Goal: Task Accomplishment & Management: Manage account settings

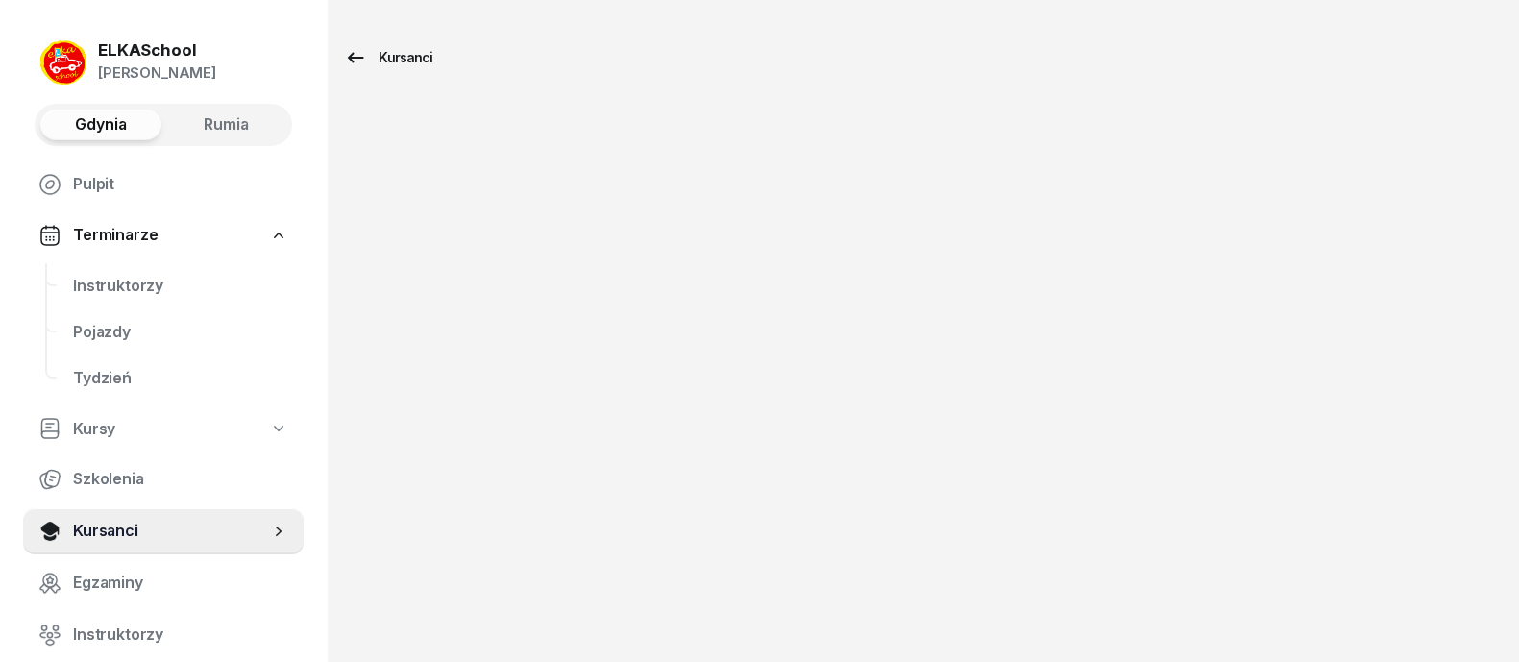
click at [384, 56] on div "Kursanci" at bounding box center [388, 57] width 88 height 23
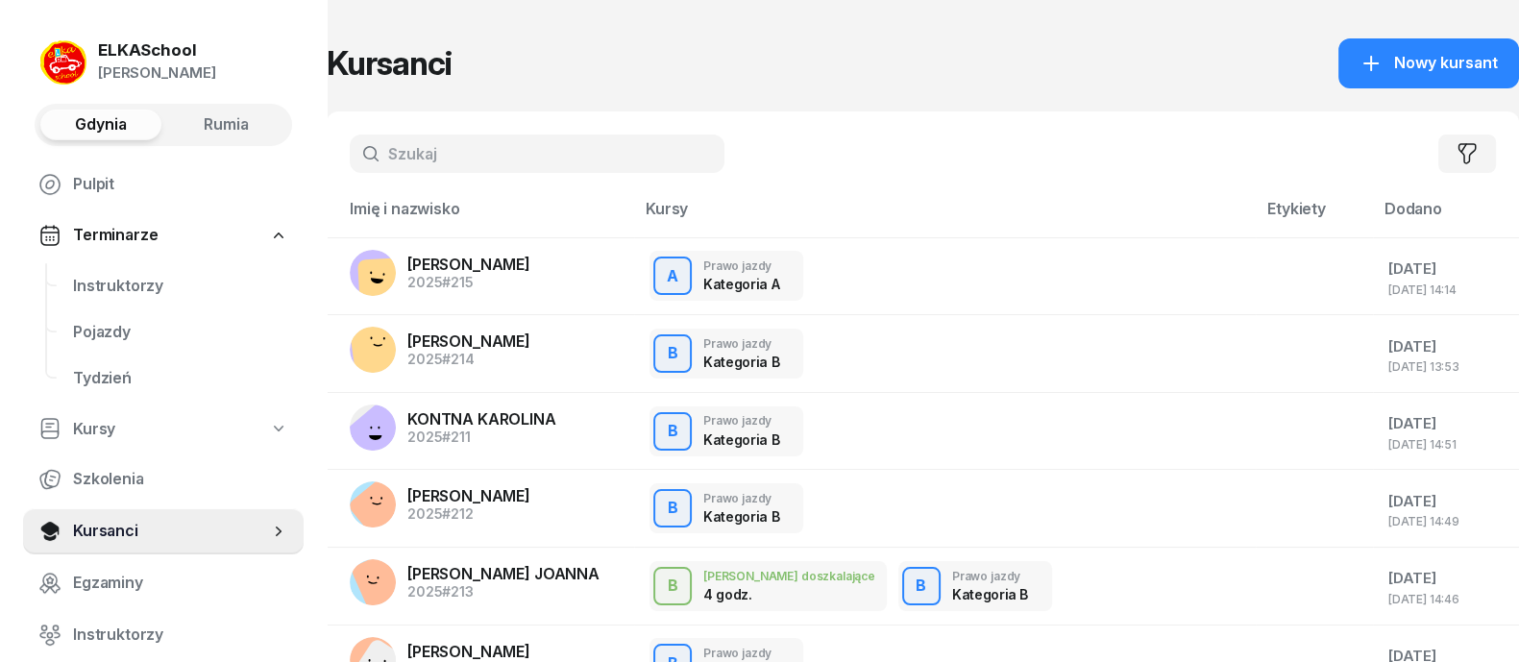
click at [485, 159] on input "text" at bounding box center [537, 153] width 375 height 38
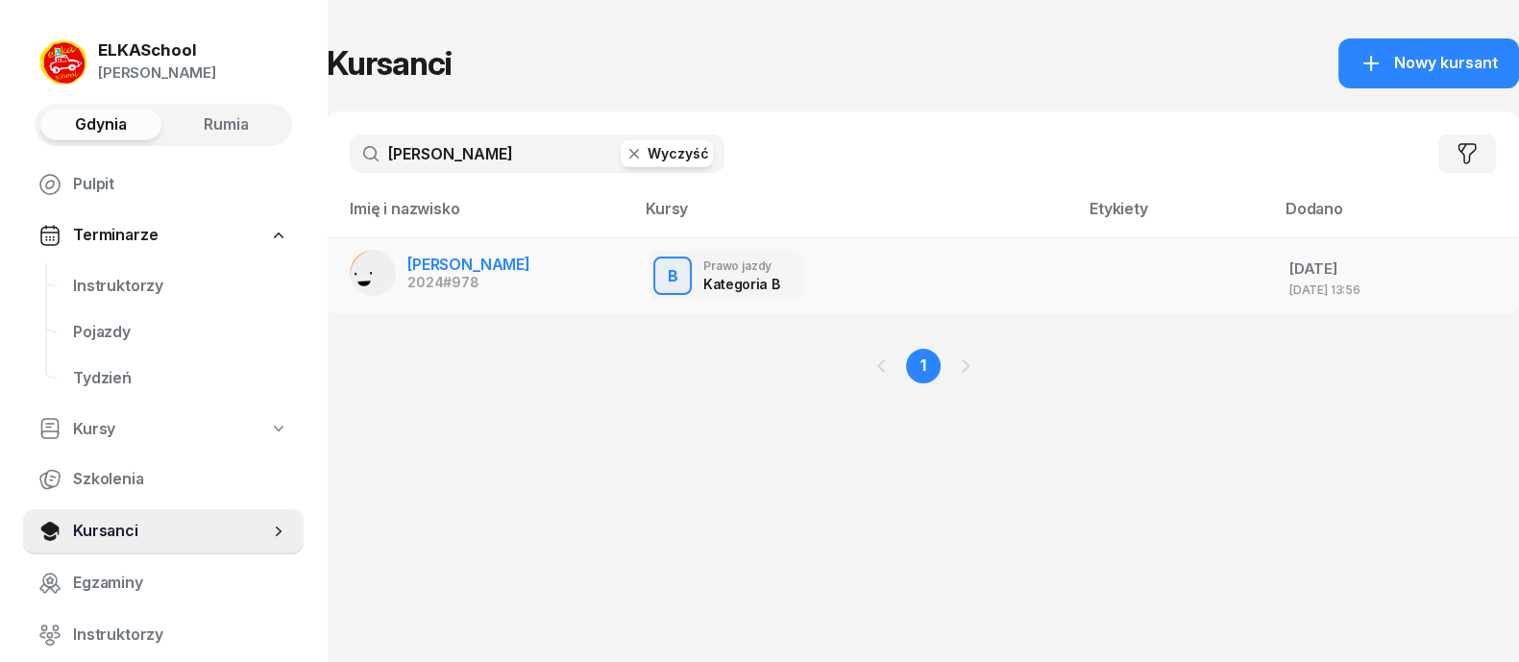
type input "[PERSON_NAME]"
click at [503, 261] on span "[PERSON_NAME]" at bounding box center [468, 264] width 123 height 19
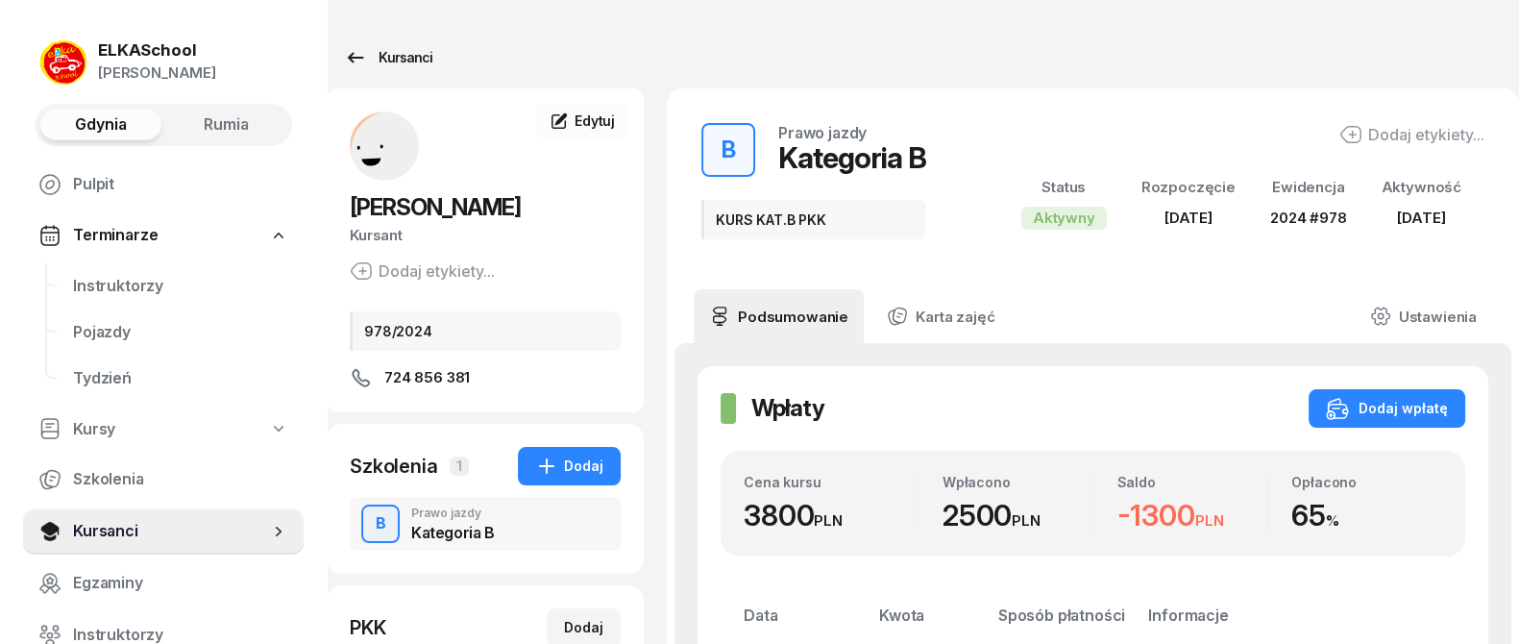
click at [358, 60] on icon at bounding box center [355, 57] width 23 height 23
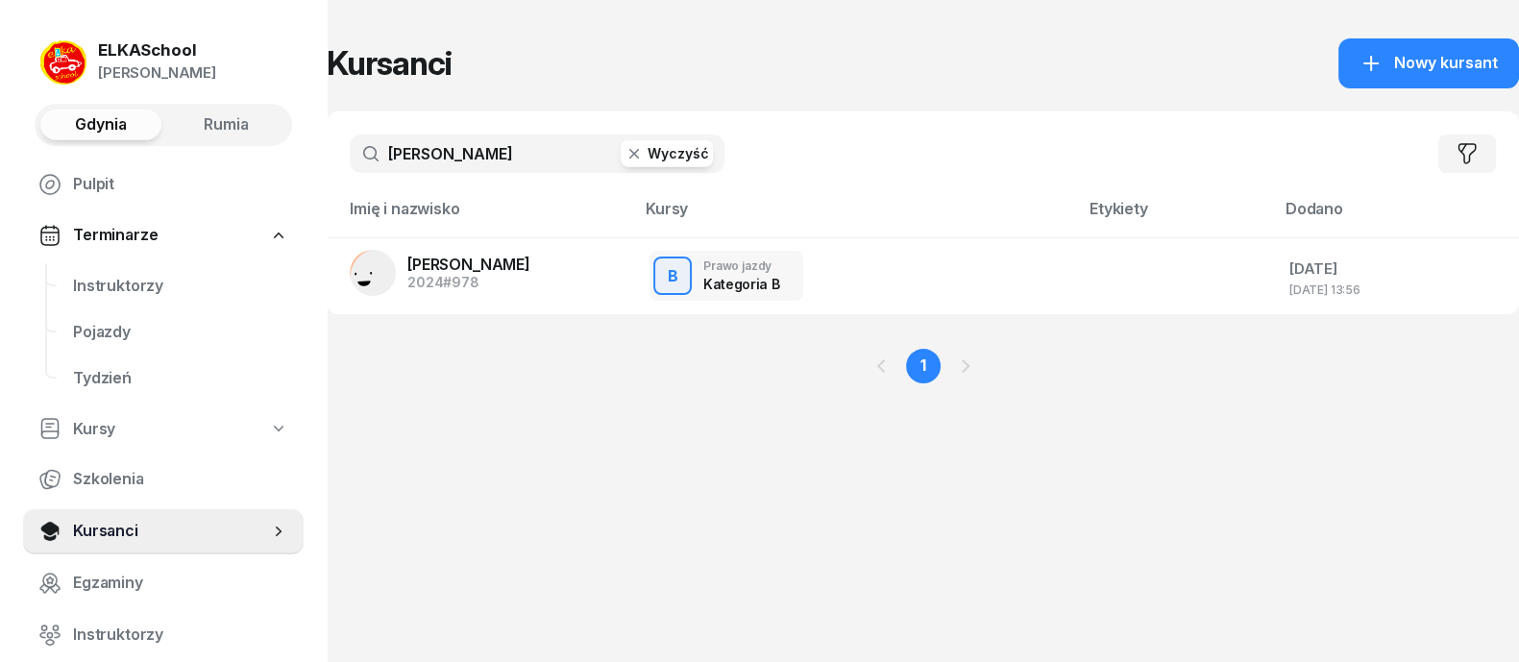
click at [485, 162] on input "[PERSON_NAME]" at bounding box center [537, 153] width 375 height 38
type input "d"
type input "[PERSON_NAME]"
click at [482, 257] on span "[PERSON_NAME]" at bounding box center [468, 264] width 123 height 19
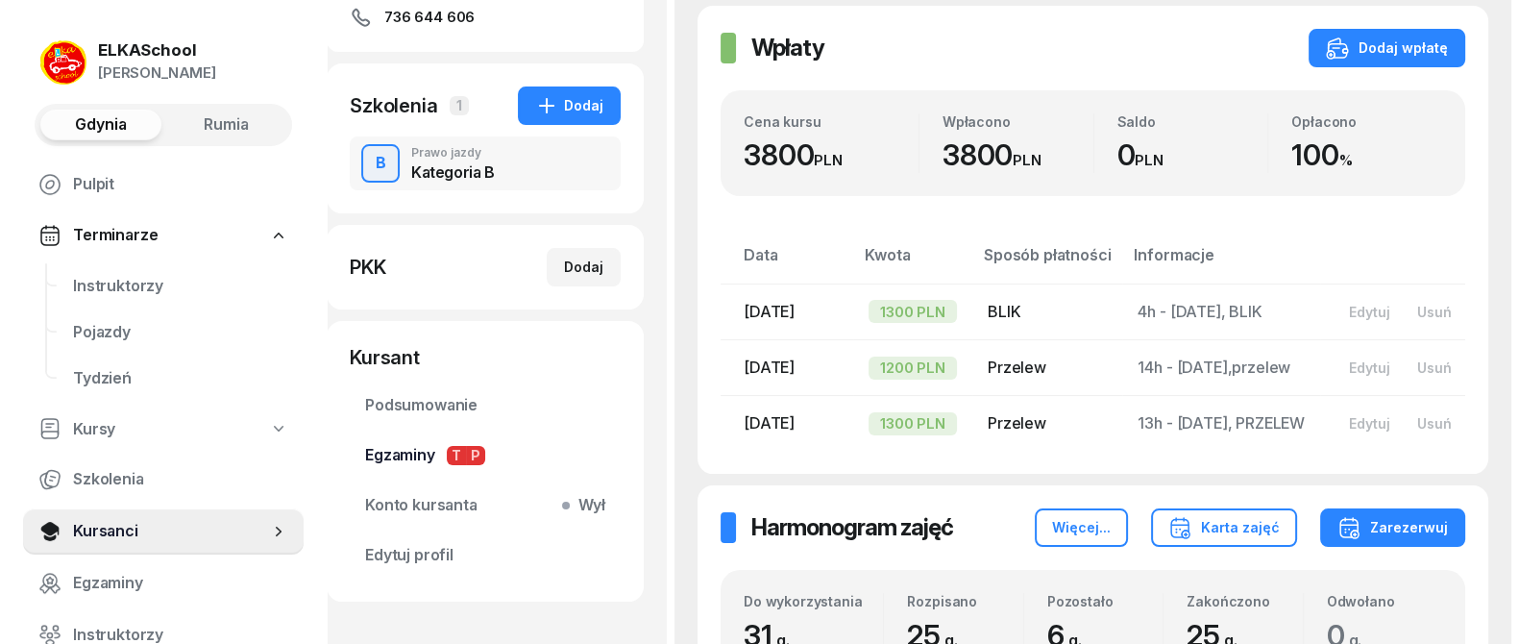
scroll to position [479, 0]
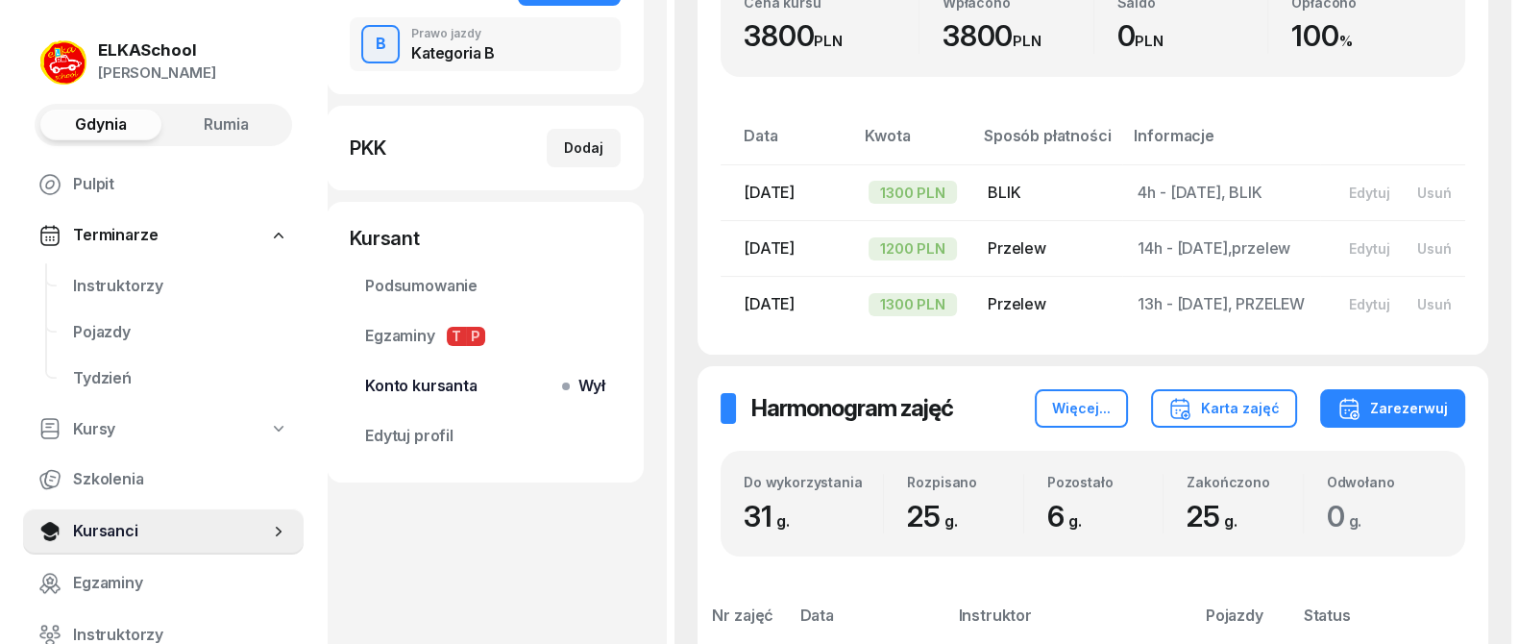
click at [428, 374] on span "Konto kursanta Wył" at bounding box center [485, 386] width 240 height 25
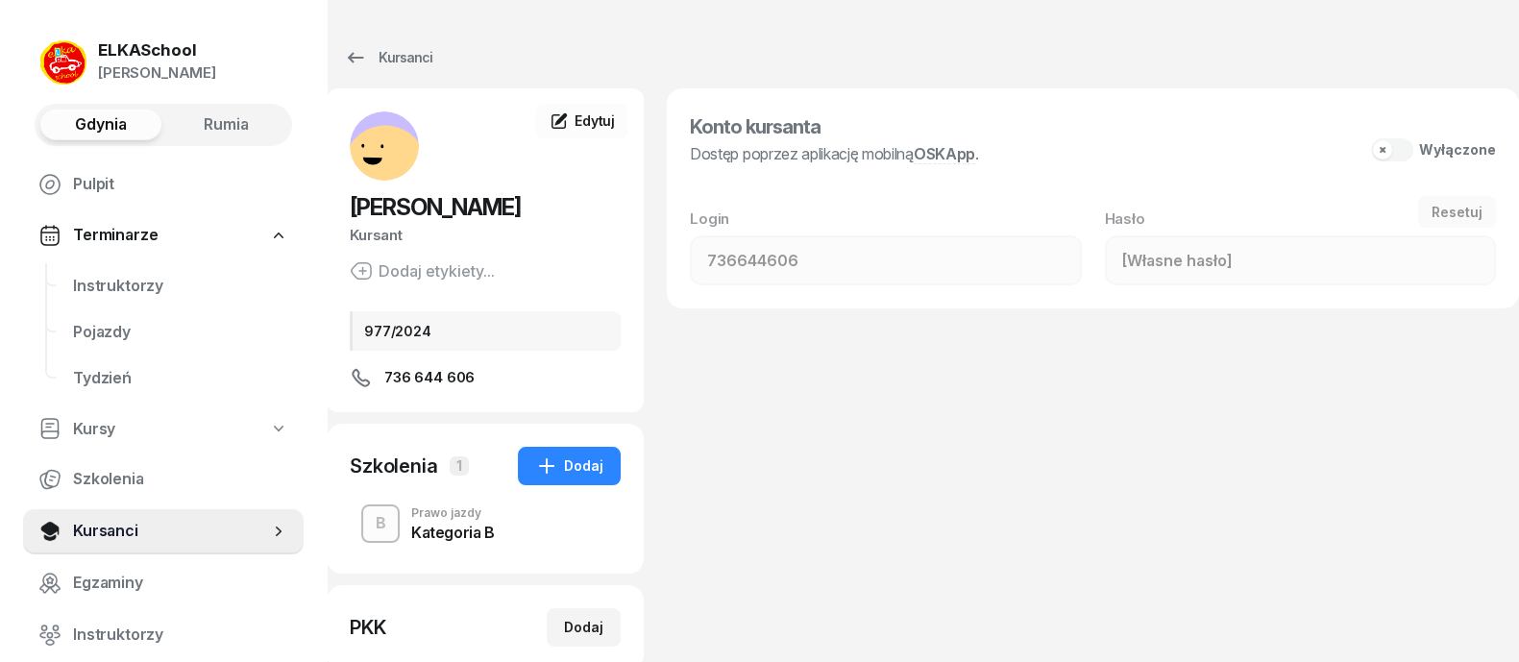
click at [1398, 150] on button "Wyłączone" at bounding box center [1433, 149] width 125 height 23
type input "249227"
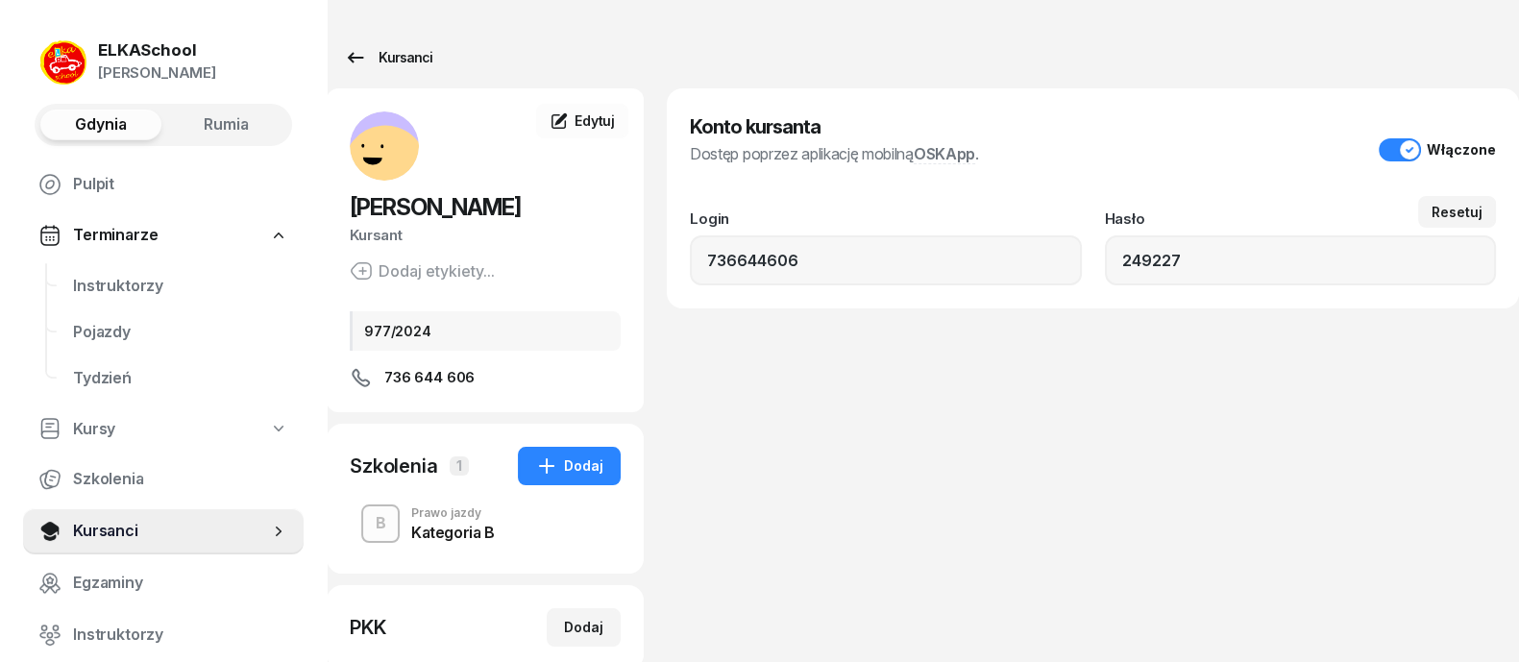
click at [354, 52] on icon at bounding box center [355, 57] width 23 height 23
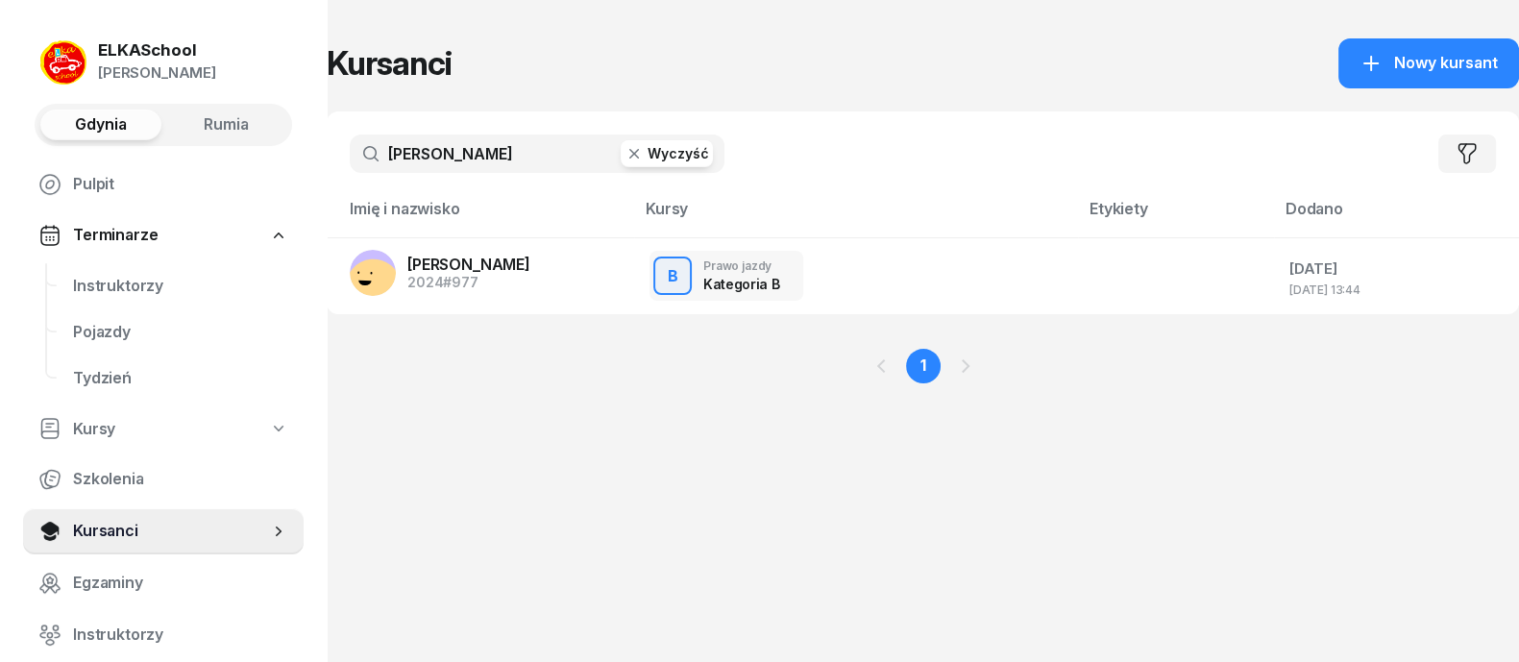
click at [148, 51] on div "ELKASchool" at bounding box center [157, 50] width 118 height 16
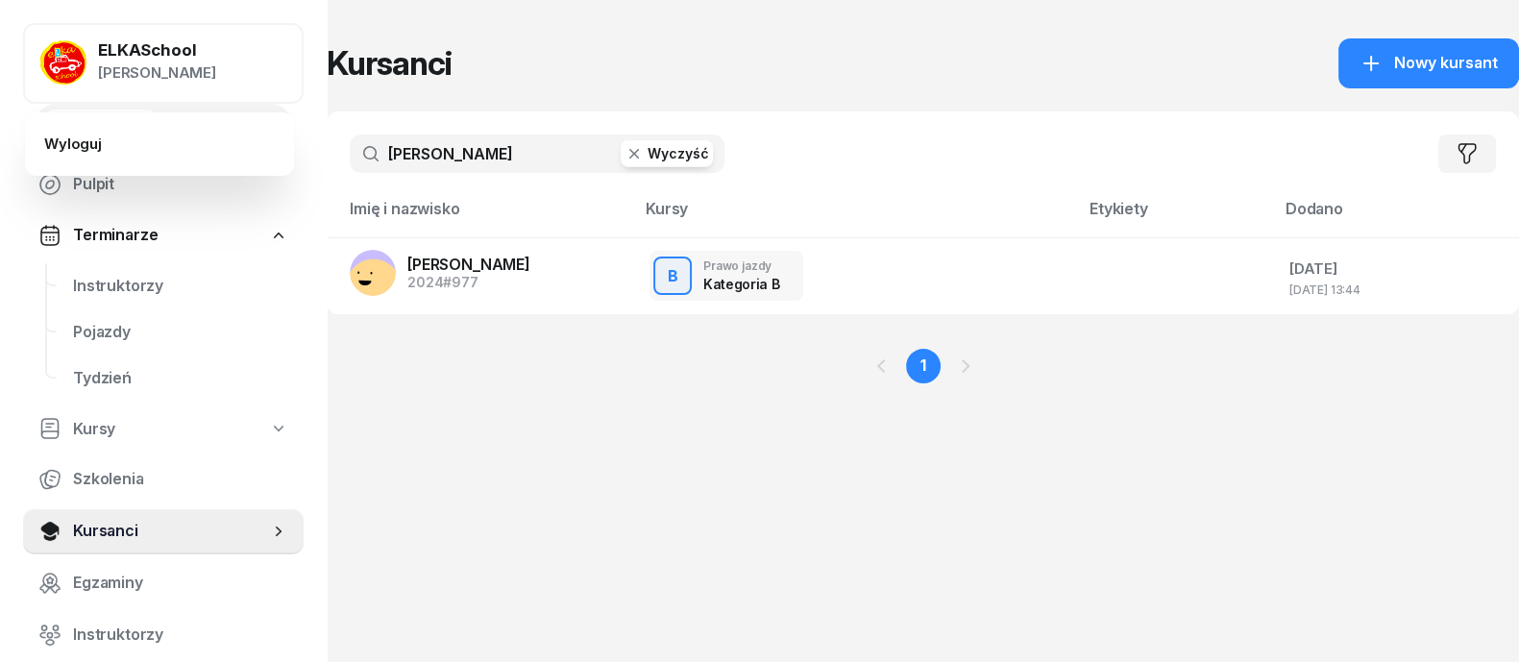
click at [148, 50] on div "ELKASchool" at bounding box center [157, 50] width 118 height 16
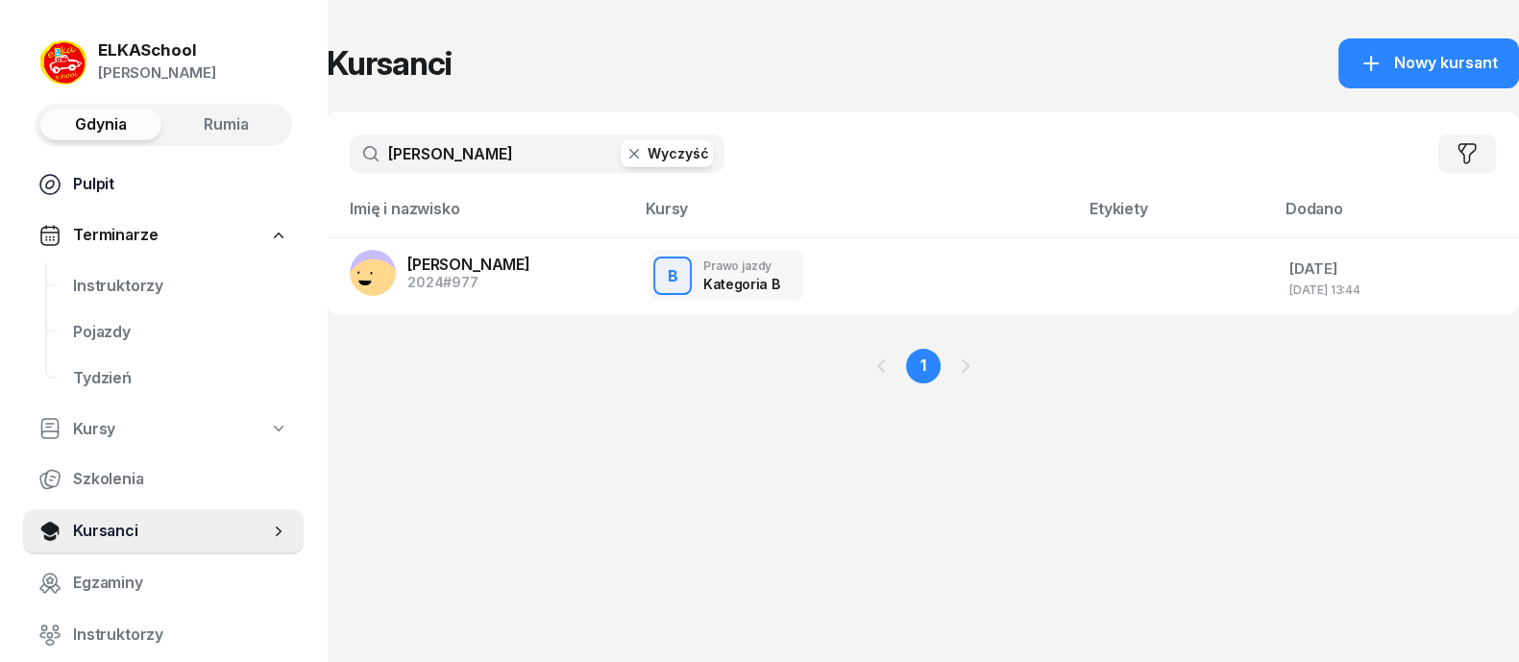
click at [109, 173] on span "Pulpit" at bounding box center [180, 184] width 215 height 25
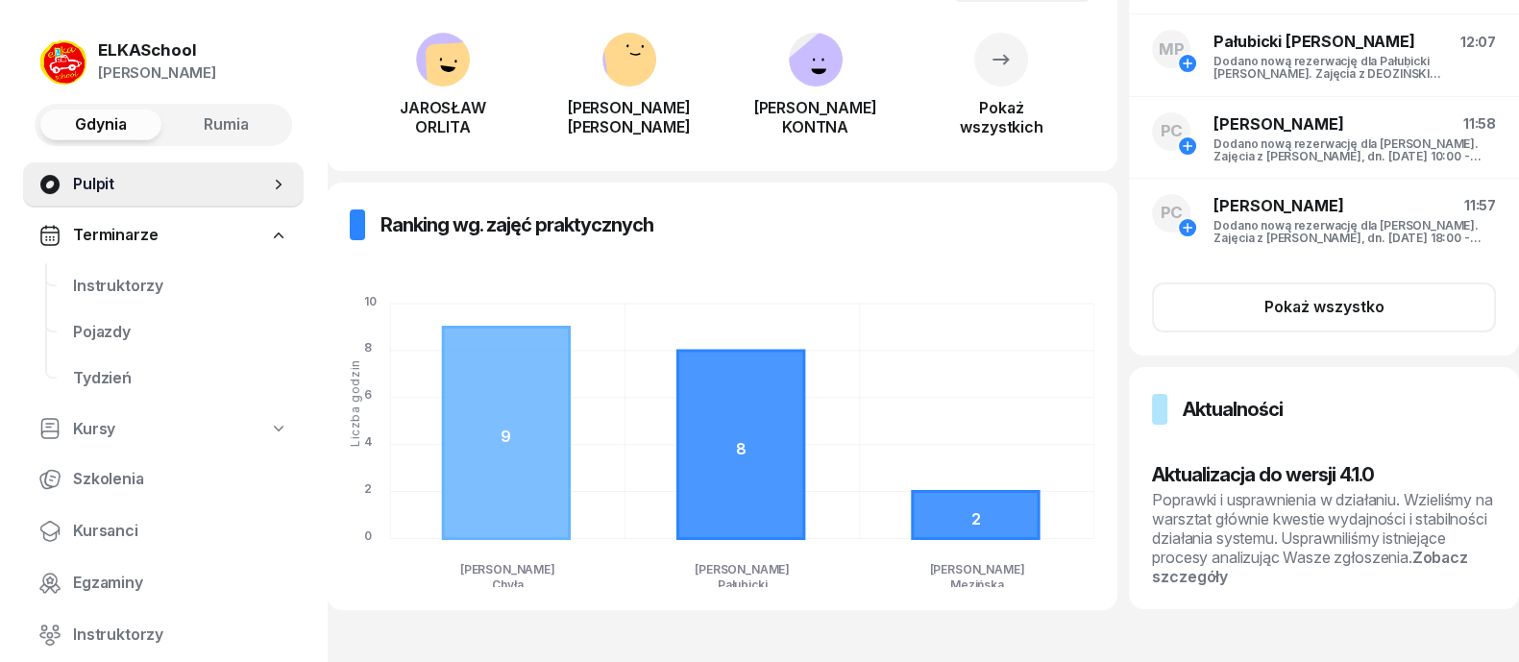
scroll to position [449, 0]
